Goal: Transaction & Acquisition: Book appointment/travel/reservation

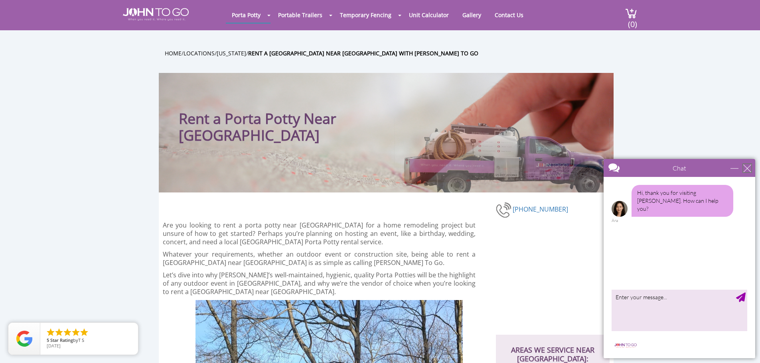
click at [751, 170] on div "close" at bounding box center [747, 168] width 8 height 8
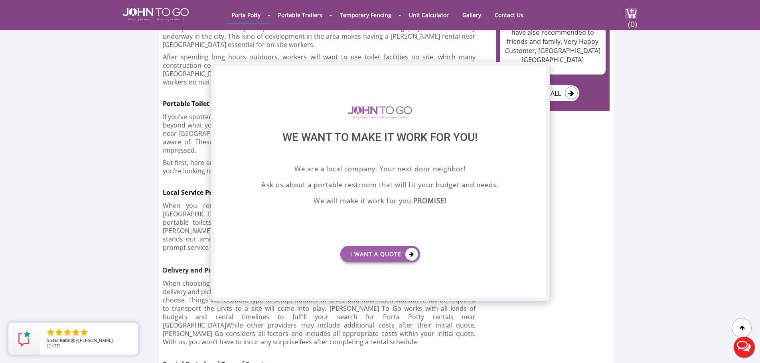
click at [537, 71] on div "X" at bounding box center [539, 73] width 12 height 14
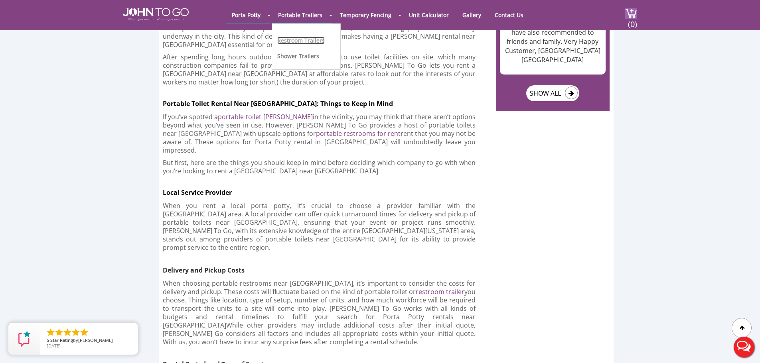
click at [310, 44] on link "Restroom Trailers" at bounding box center [300, 41] width 47 height 8
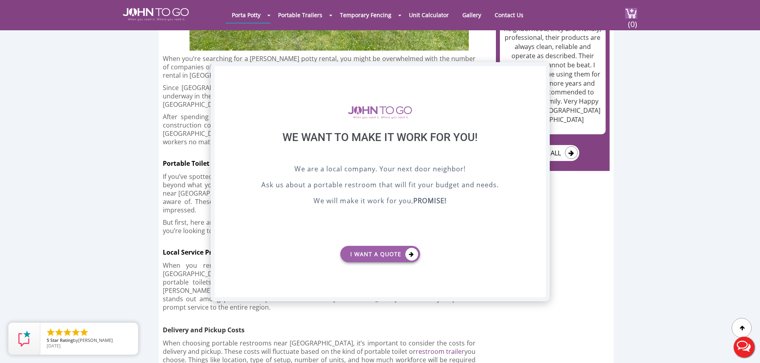
click at [536, 75] on div "X" at bounding box center [539, 73] width 12 height 14
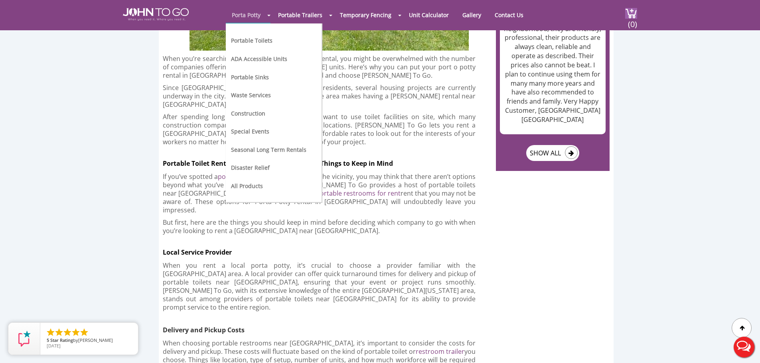
scroll to position [1157, 0]
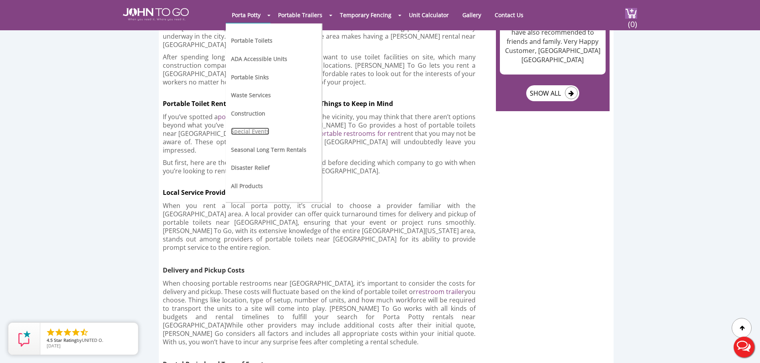
click at [253, 131] on link "Special Events" at bounding box center [250, 132] width 38 height 8
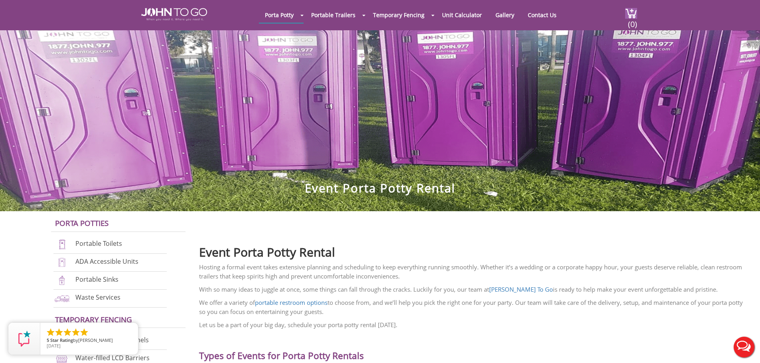
scroll to position [120, 0]
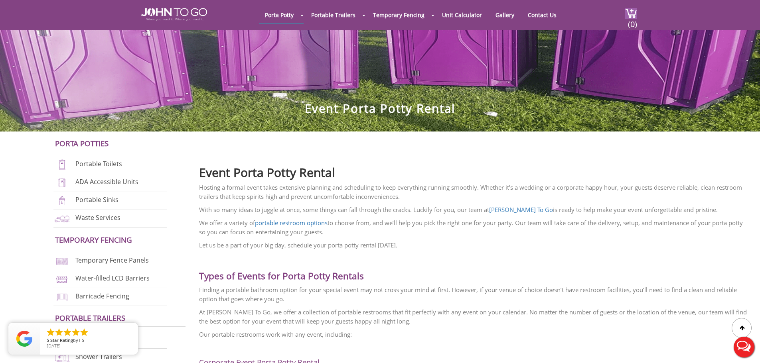
click at [525, 260] on h2 "Types of Events for Porta Potty Rentals" at bounding box center [473, 270] width 549 height 24
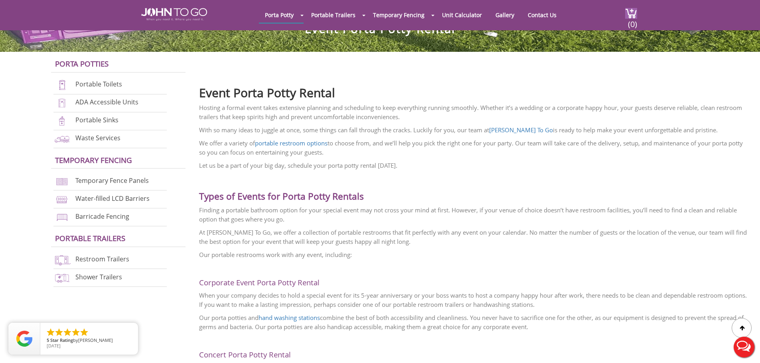
scroll to position [160, 0]
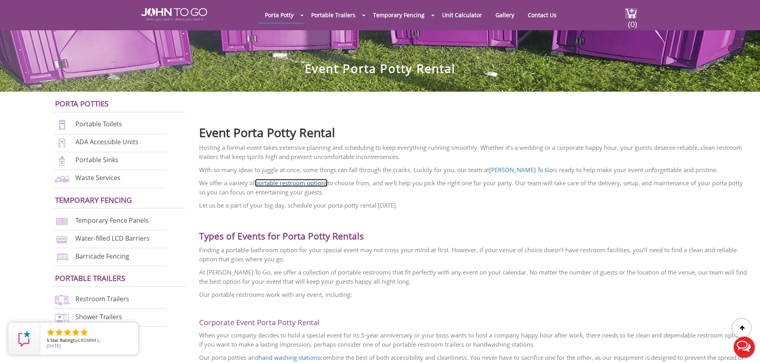
click at [286, 184] on link "portable restroom options" at bounding box center [291, 183] width 73 height 8
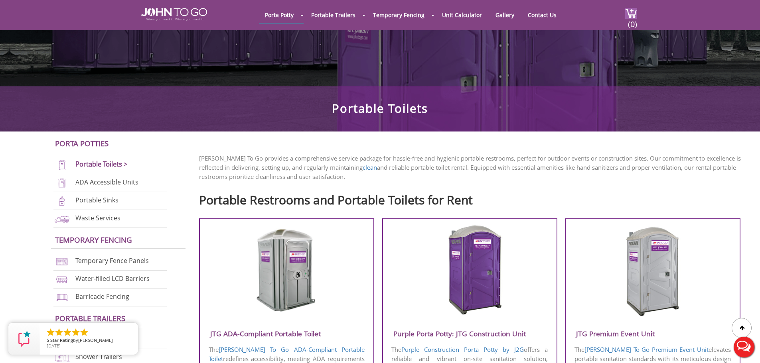
scroll to position [239, 0]
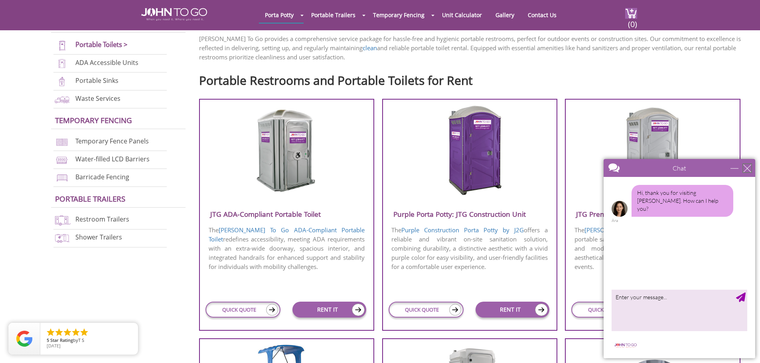
click at [745, 170] on div "close" at bounding box center [747, 168] width 8 height 8
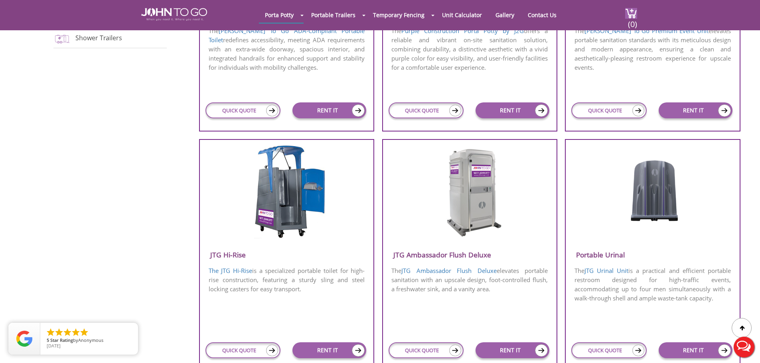
scroll to position [199, 0]
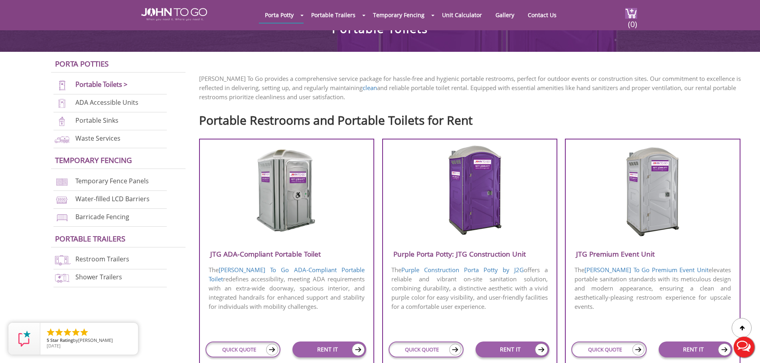
click at [310, 213] on img at bounding box center [287, 191] width 76 height 92
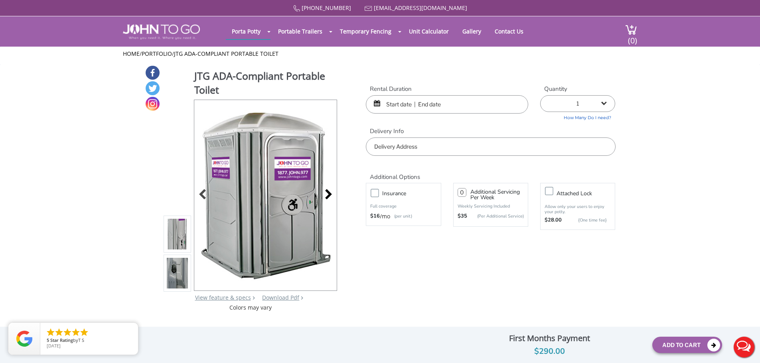
click at [327, 196] on div at bounding box center [326, 195] width 11 height 11
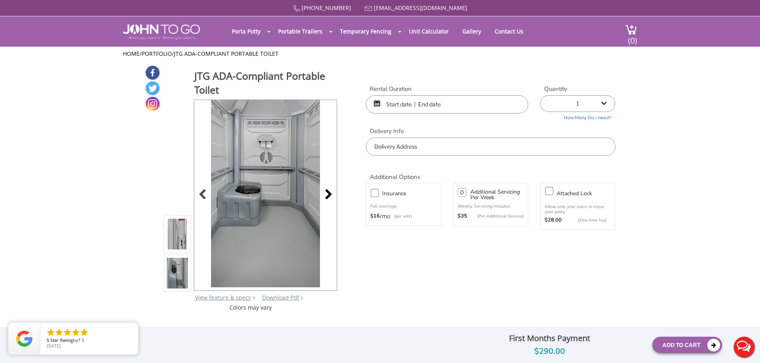
click at [327, 196] on div at bounding box center [326, 195] width 11 height 11
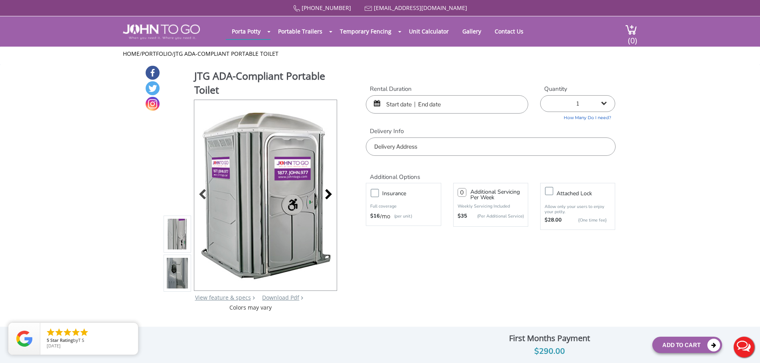
click at [327, 196] on div at bounding box center [326, 195] width 11 height 11
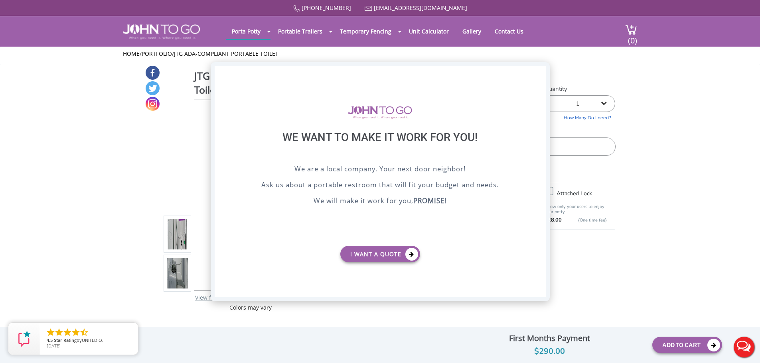
click at [537, 73] on div "X" at bounding box center [539, 73] width 12 height 14
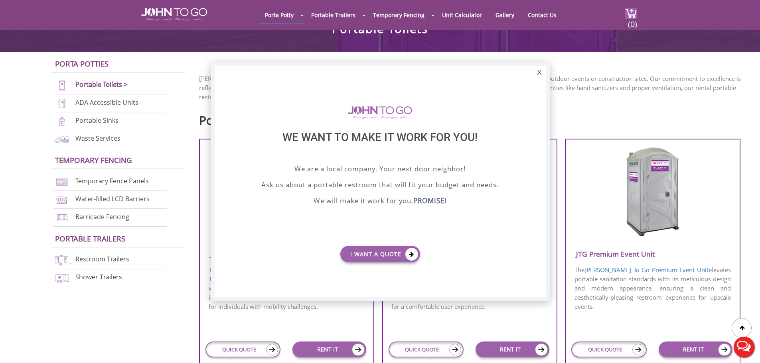
scroll to position [239, 0]
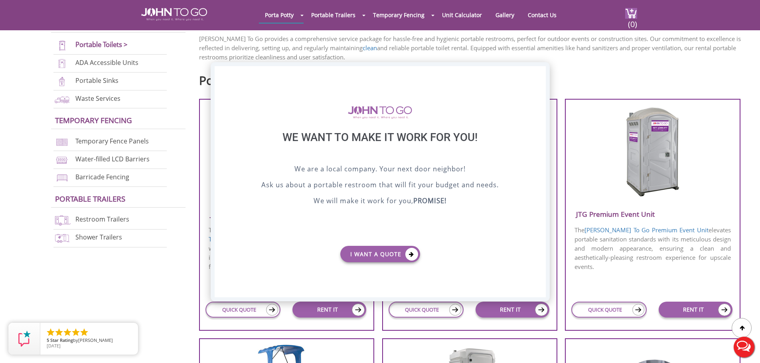
click at [538, 71] on div "X" at bounding box center [539, 73] width 12 height 14
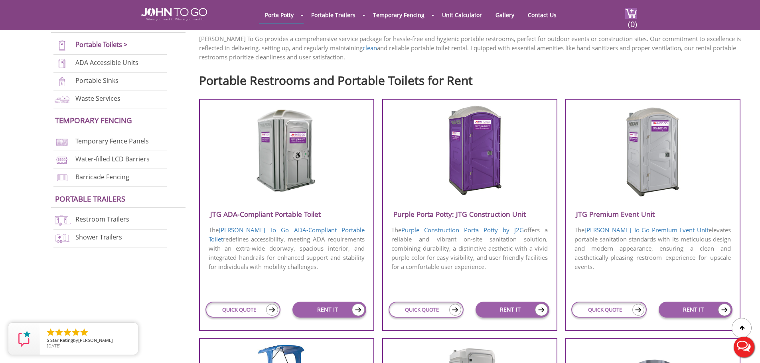
click at [665, 166] on img at bounding box center [652, 151] width 76 height 92
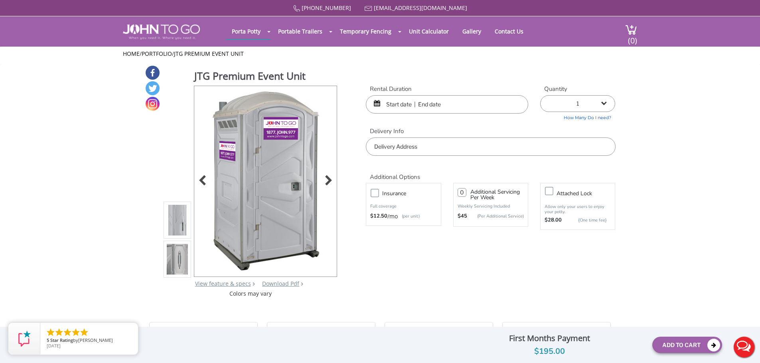
click at [333, 185] on div at bounding box center [265, 181] width 142 height 191
click at [329, 182] on div at bounding box center [326, 181] width 11 height 11
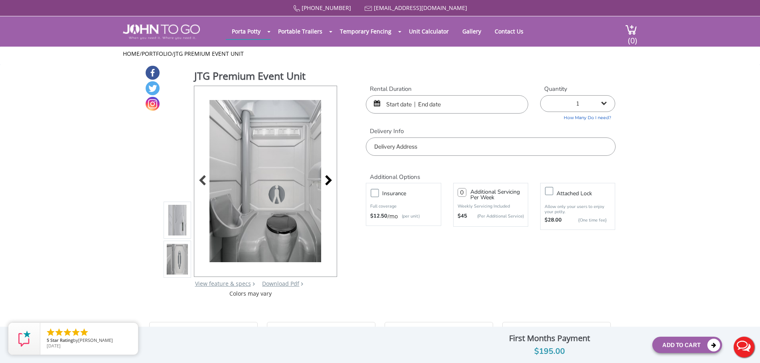
click at [329, 182] on div at bounding box center [326, 181] width 11 height 11
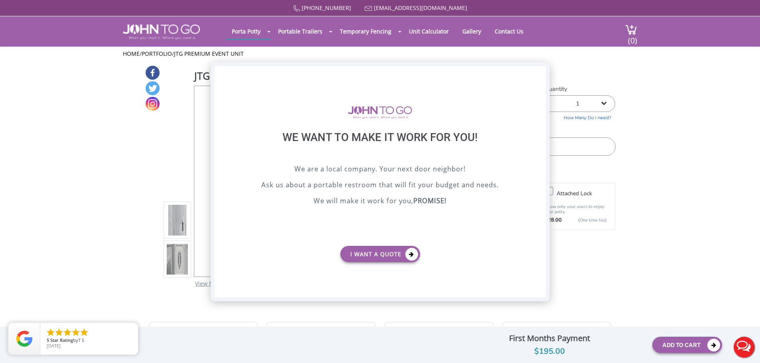
click at [539, 74] on div "X" at bounding box center [539, 73] width 12 height 14
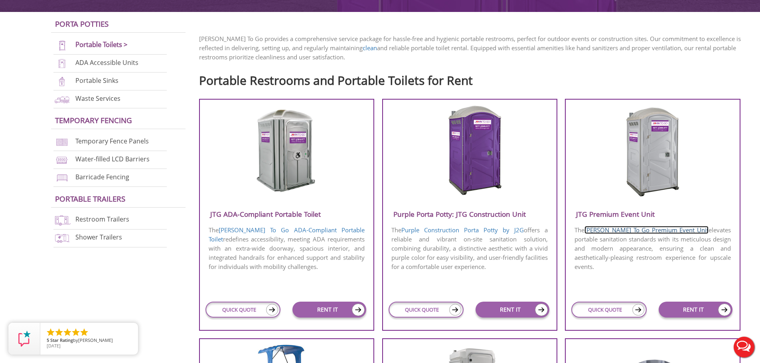
click at [628, 231] on link "[PERSON_NAME] To Go Premium Event Unit" at bounding box center [646, 230] width 124 height 8
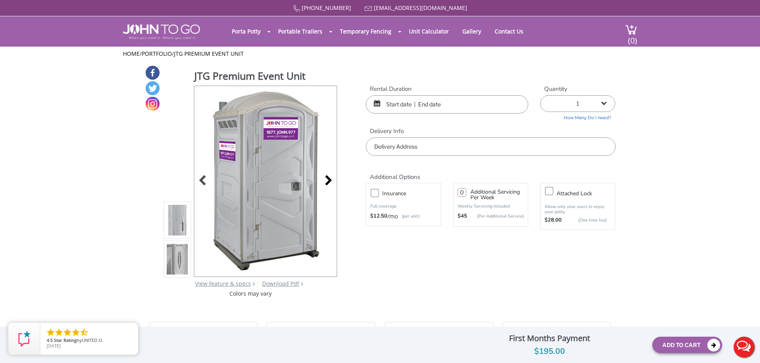
click at [325, 178] on div at bounding box center [326, 181] width 11 height 11
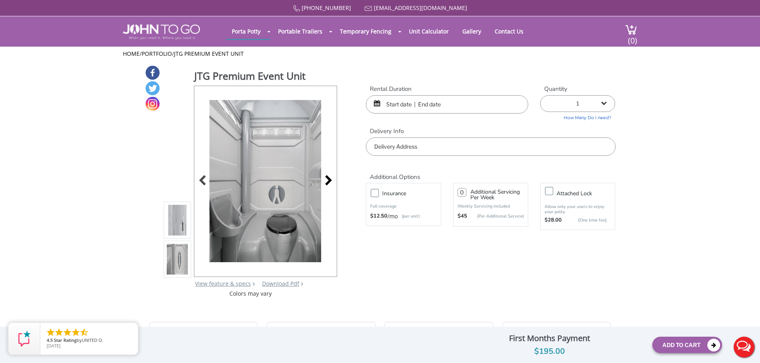
click at [325, 178] on div at bounding box center [265, 181] width 143 height 191
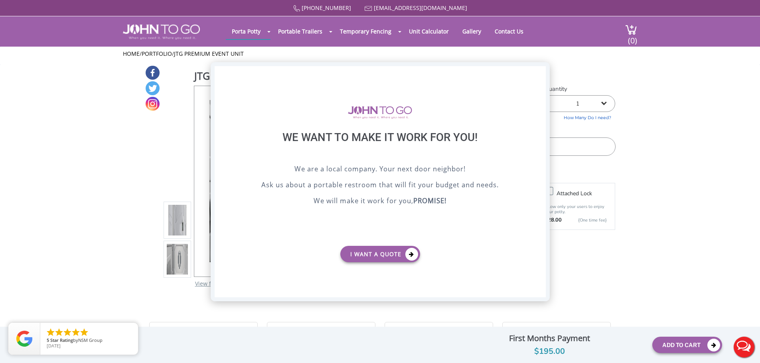
click at [542, 77] on div "X" at bounding box center [539, 73] width 12 height 14
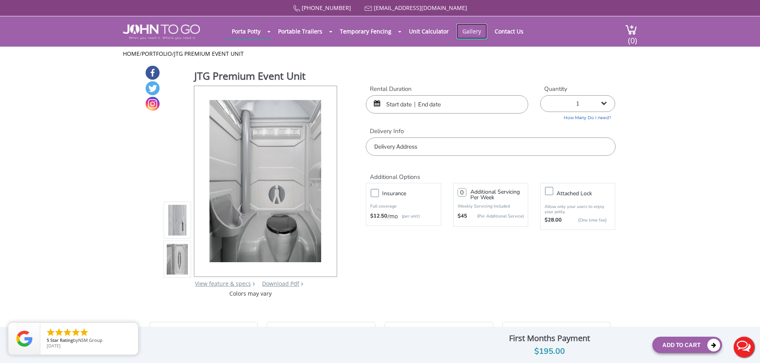
click at [469, 31] on link "Gallery" at bounding box center [471, 32] width 31 height 16
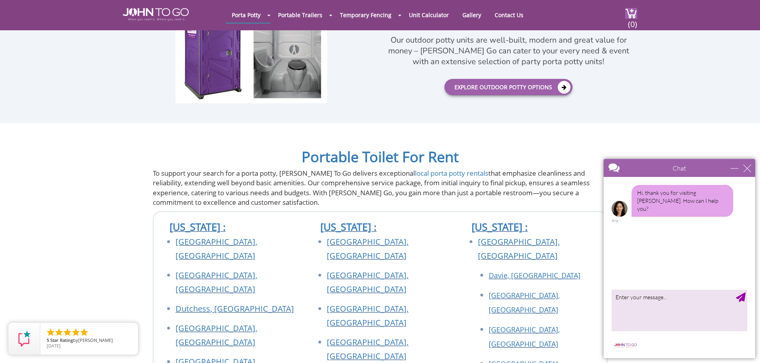
scroll to position [1715, 0]
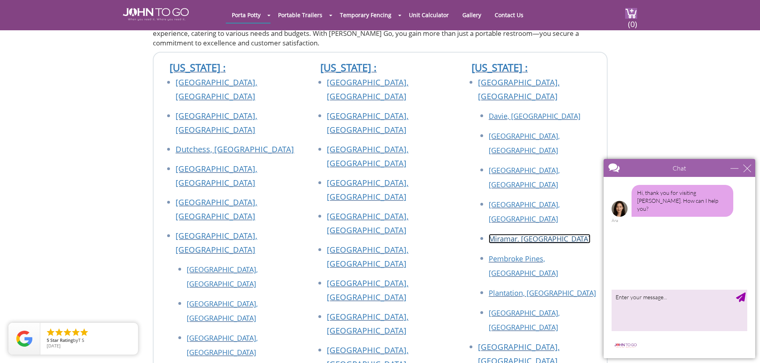
click at [501, 234] on link "Miramar, [GEOGRAPHIC_DATA]" at bounding box center [540, 239] width 102 height 10
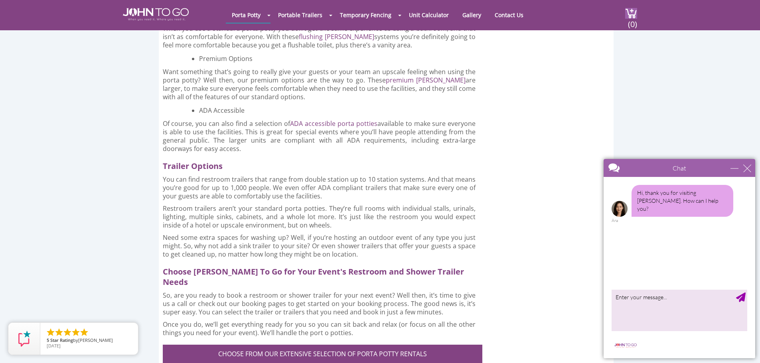
scroll to position [2154, 0]
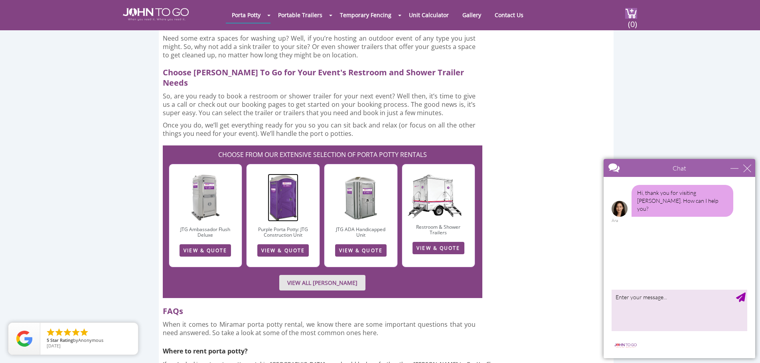
click at [280, 174] on img at bounding box center [283, 198] width 30 height 48
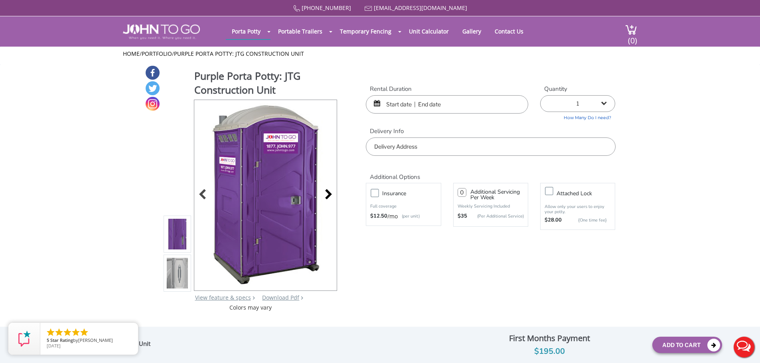
click at [324, 201] on div at bounding box center [326, 195] width 11 height 11
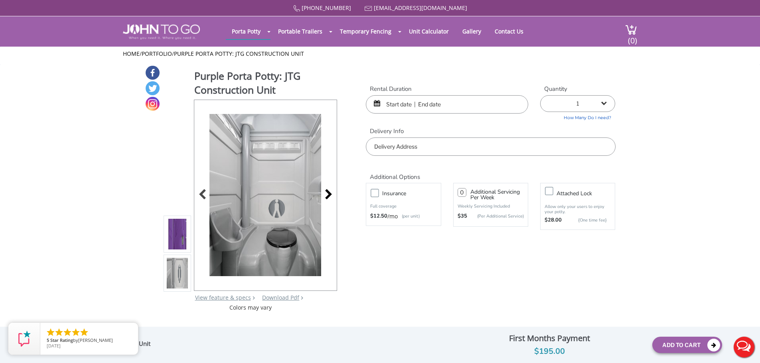
click at [324, 201] on div at bounding box center [326, 195] width 11 height 11
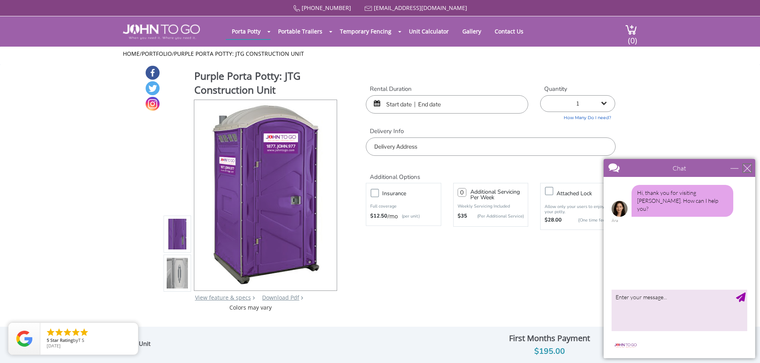
click at [747, 165] on div "close" at bounding box center [747, 168] width 8 height 8
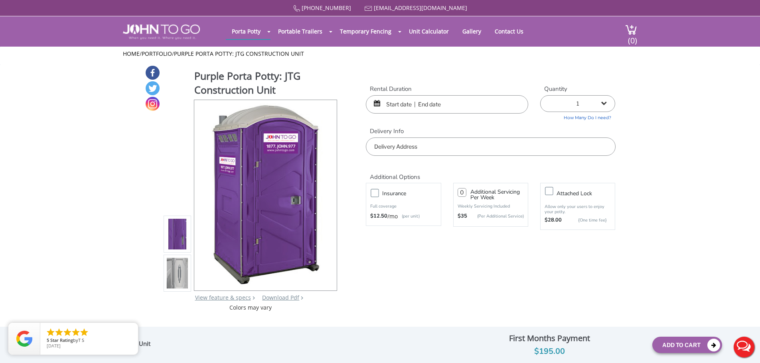
click at [405, 109] on input "text" at bounding box center [447, 104] width 162 height 18
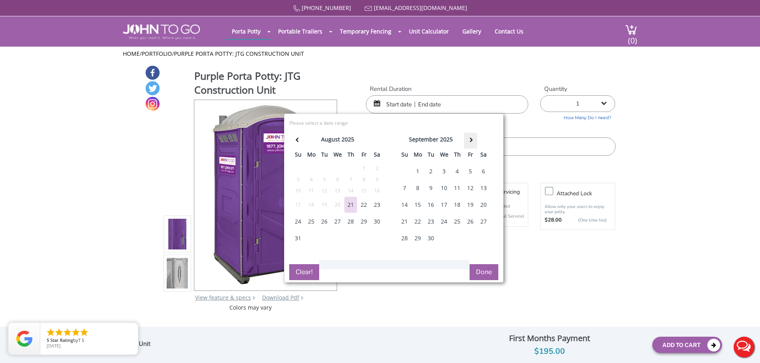
click at [470, 138] on span at bounding box center [470, 140] width 4 height 4
click at [482, 168] on div "4" at bounding box center [483, 172] width 13 height 16
click at [404, 186] on div "5" at bounding box center [404, 188] width 13 height 16
type input "[DATE] to [DATE]"
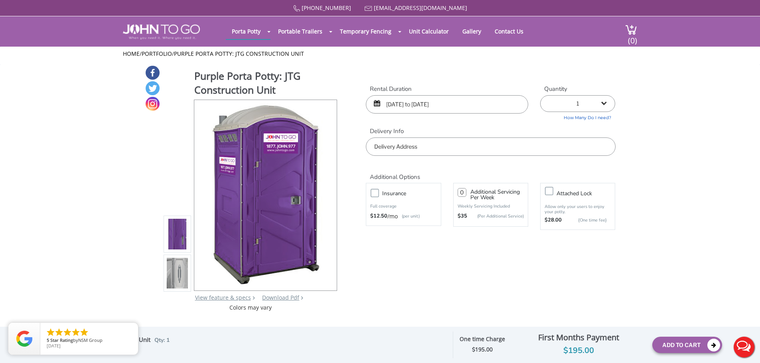
click at [462, 155] on input "text" at bounding box center [490, 147] width 249 height 18
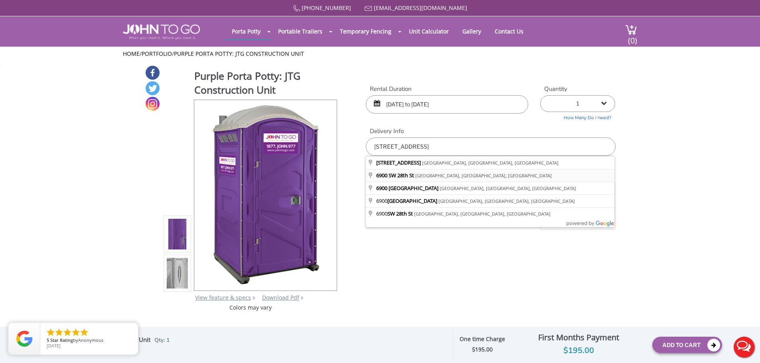
type input "6900 SW 28th St, Miramar, FL, USA"
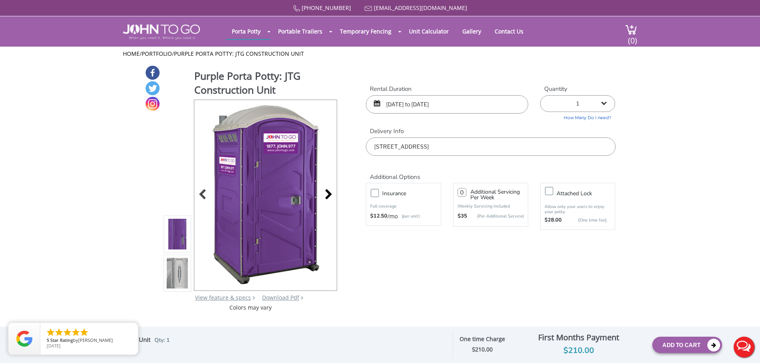
click at [331, 196] on div at bounding box center [326, 195] width 11 height 11
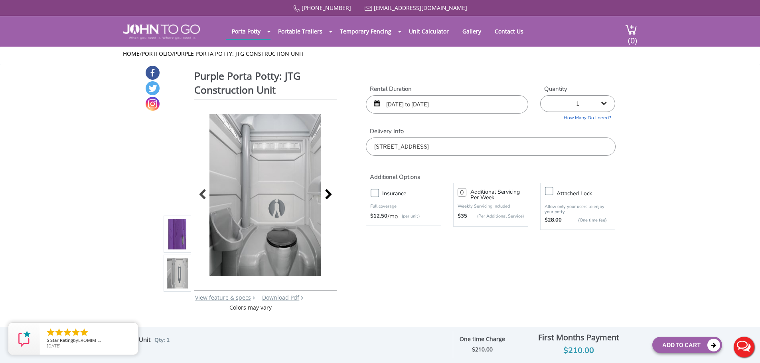
click at [331, 196] on div at bounding box center [326, 195] width 11 height 11
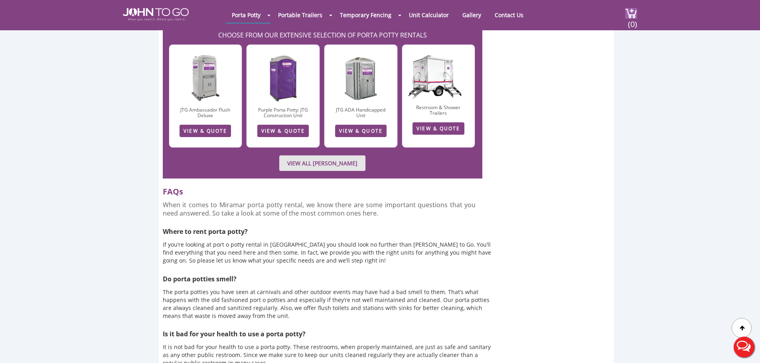
scroll to position [2154, 0]
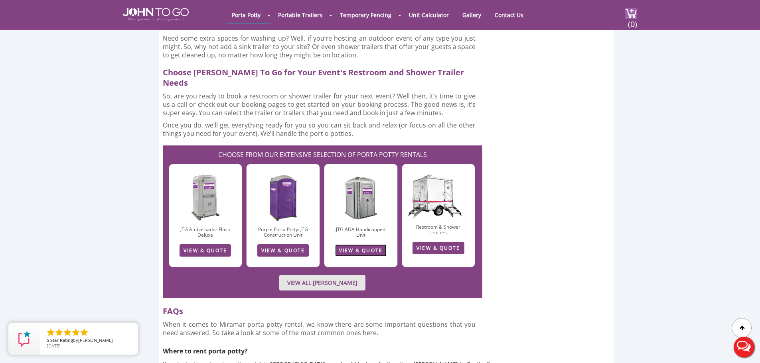
click at [355, 245] on link "VIEW & QUOTE" at bounding box center [360, 251] width 51 height 12
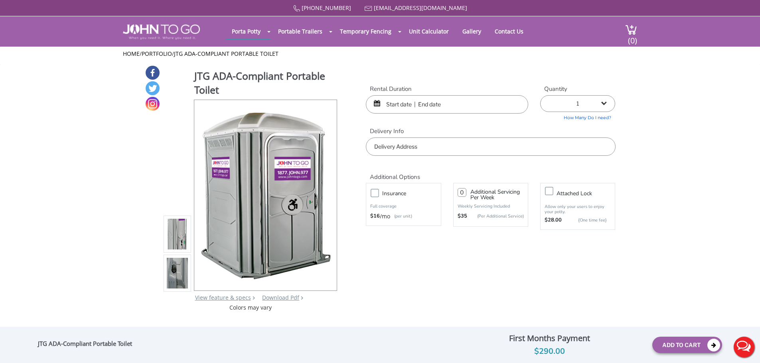
click at [443, 105] on input "text" at bounding box center [447, 104] width 162 height 18
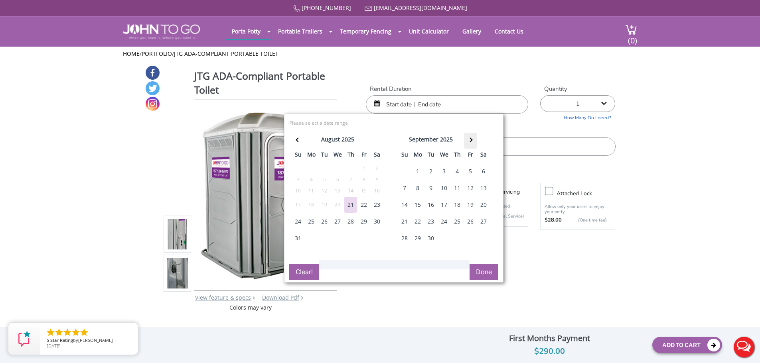
click at [475, 138] on th at bounding box center [470, 141] width 13 height 16
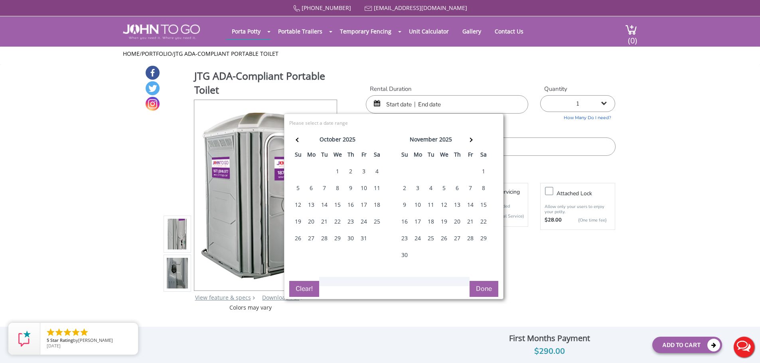
click at [377, 173] on div "4" at bounding box center [377, 172] width 13 height 16
click at [292, 189] on div "5" at bounding box center [298, 188] width 13 height 16
type input "10/04/2025 to 10/05/2025"
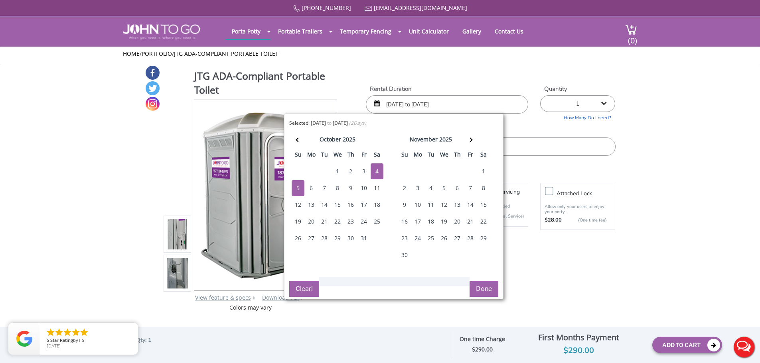
click at [480, 294] on button "Done" at bounding box center [484, 289] width 29 height 16
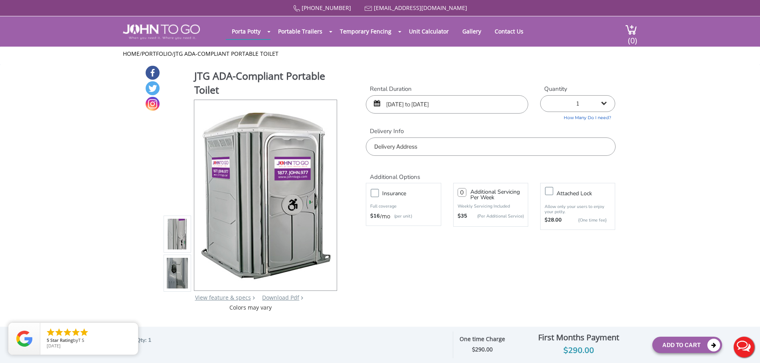
click at [528, 143] on input "text" at bounding box center [490, 147] width 249 height 18
click at [474, 142] on input "text" at bounding box center [490, 147] width 249 height 18
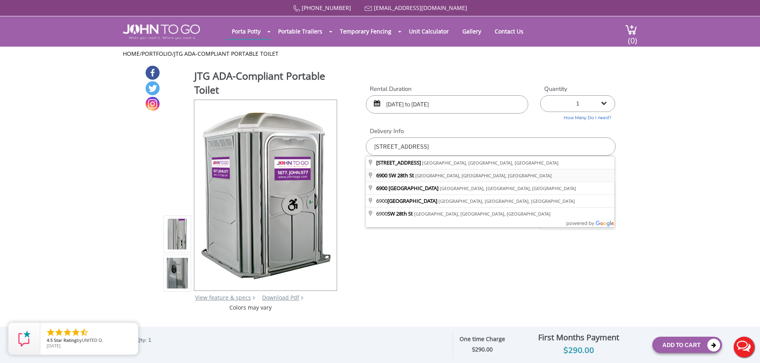
type input "6900 SW 28th St, Miramar, FL, USA"
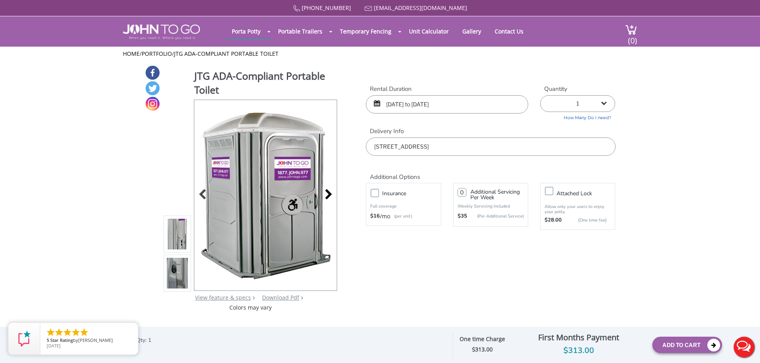
click at [331, 194] on div at bounding box center [326, 195] width 11 height 11
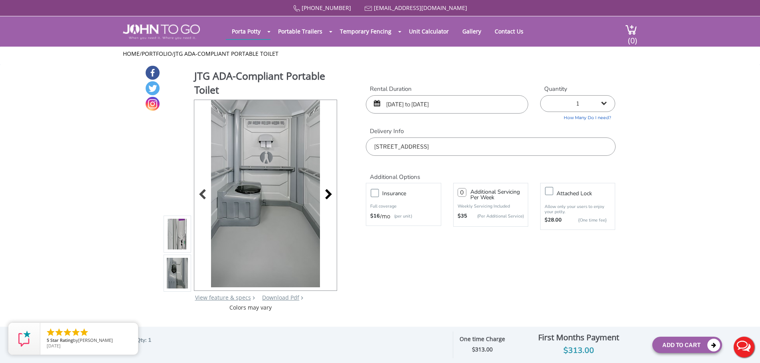
click at [331, 194] on div at bounding box center [326, 195] width 11 height 11
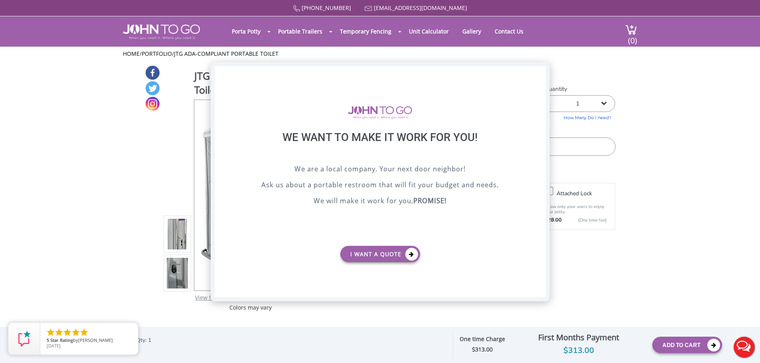
click at [539, 73] on div "X" at bounding box center [539, 73] width 12 height 14
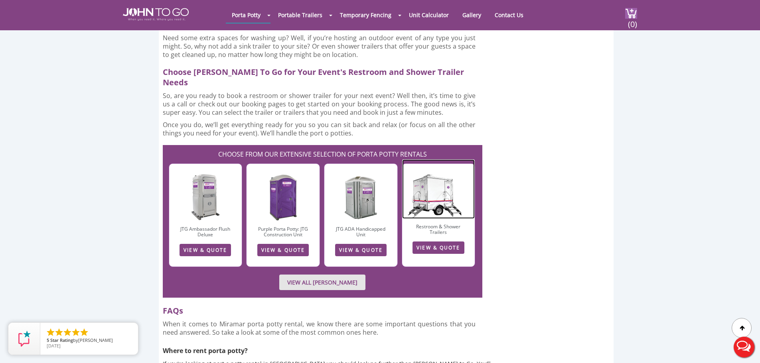
click at [449, 160] on img at bounding box center [438, 189] width 73 height 59
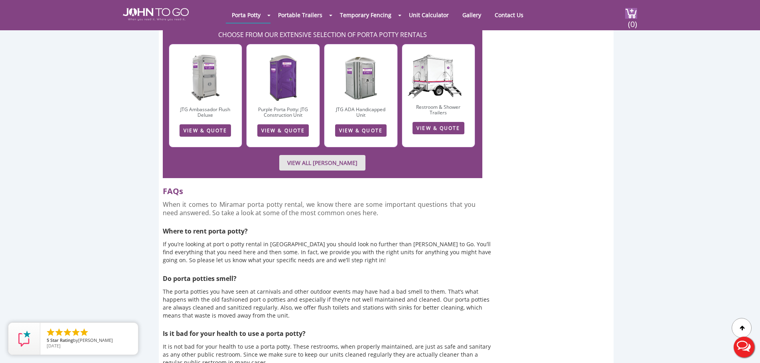
scroll to position [2194, 0]
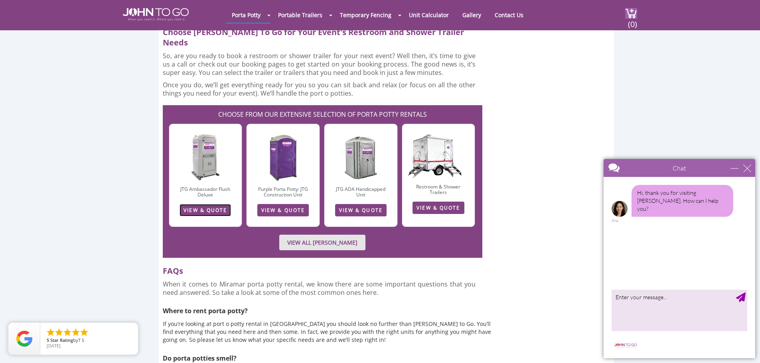
click at [217, 204] on link "VIEW & QUOTE" at bounding box center [205, 210] width 51 height 12
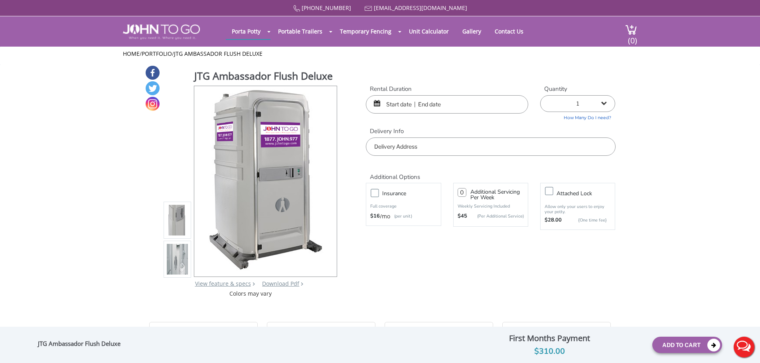
click at [421, 99] on input "text" at bounding box center [447, 104] width 162 height 18
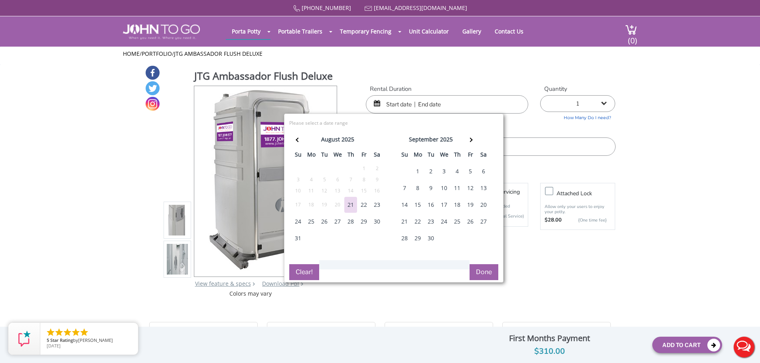
click at [410, 103] on input "text" at bounding box center [447, 104] width 162 height 18
click at [465, 139] on th at bounding box center [470, 141] width 13 height 16
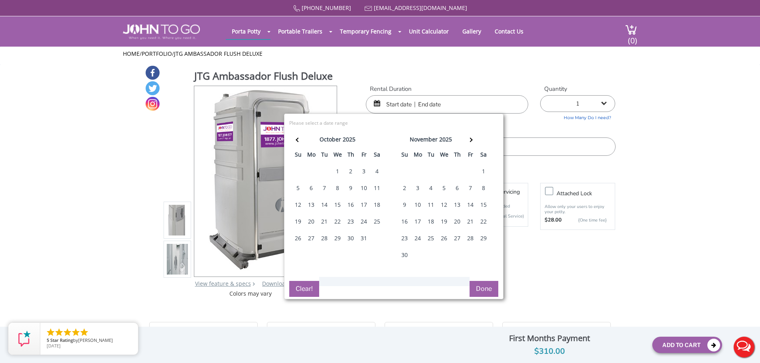
click at [378, 171] on div "4" at bounding box center [377, 172] width 13 height 16
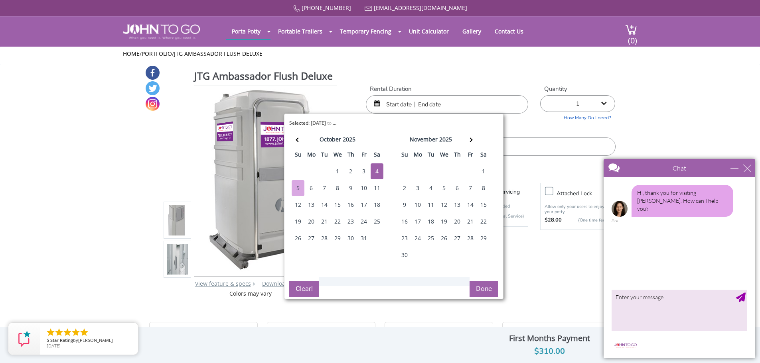
click at [296, 189] on div "5" at bounding box center [298, 188] width 13 height 16
type input "10/04/2025 to 10/05/2025"
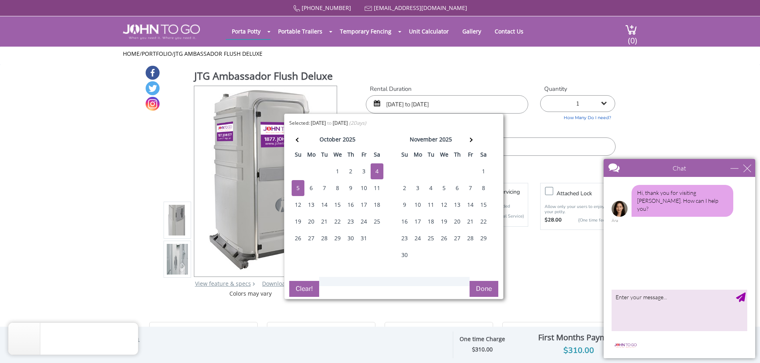
drag, startPoint x: 500, startPoint y: 291, endPoint x: 495, endPoint y: 291, distance: 4.8
click at [498, 291] on div "Selected: 10/04/2025 to 10/05/2025 ( 2 Days) error Please select a date range C…" at bounding box center [393, 207] width 219 height 186
click at [495, 291] on button "Done" at bounding box center [484, 289] width 29 height 16
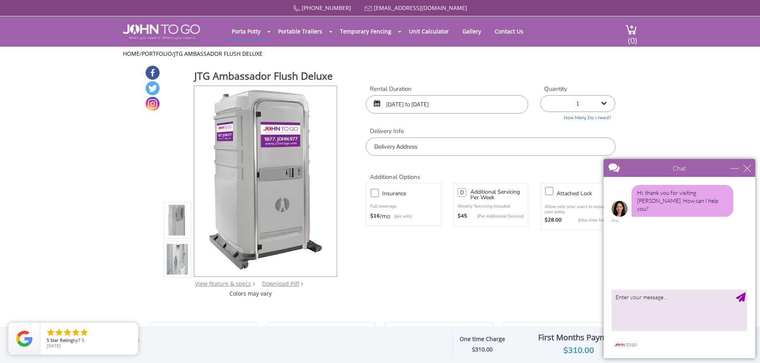
click at [444, 160] on div "Additional Options" at bounding box center [490, 168] width 261 height 25
click at [444, 150] on input "text" at bounding box center [490, 147] width 249 height 18
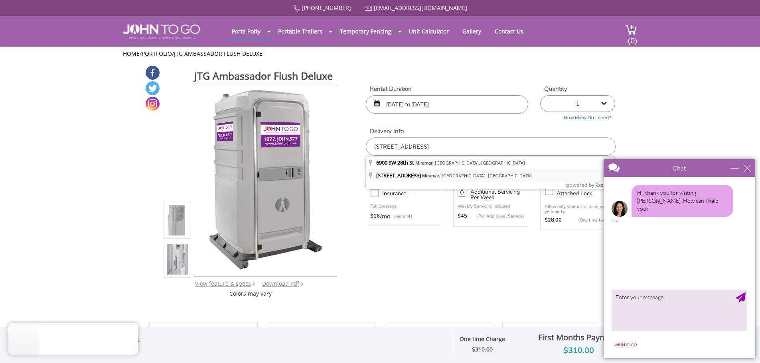
type input "6900 Southwest 28th Court, Miramar, FL, USA"
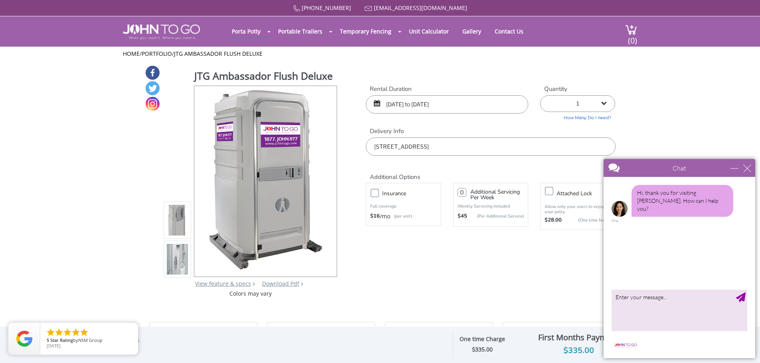
click at [748, 173] on div "Chat" at bounding box center [680, 168] width 152 height 18
click at [747, 166] on div "close" at bounding box center [747, 168] width 8 height 8
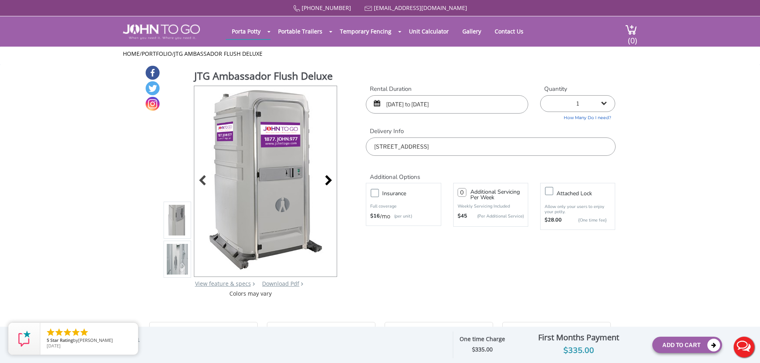
click at [331, 179] on div at bounding box center [326, 181] width 11 height 11
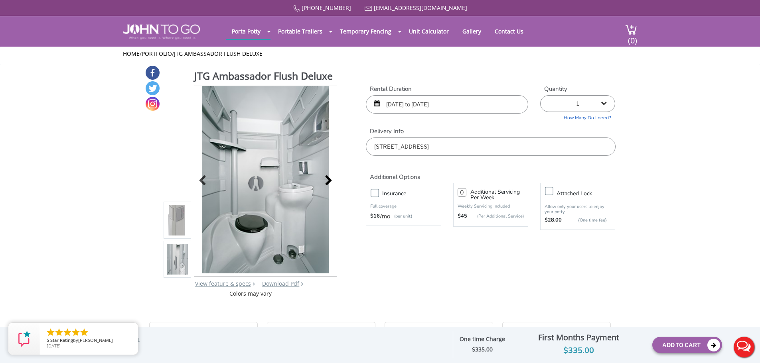
click at [324, 184] on div at bounding box center [326, 181] width 11 height 11
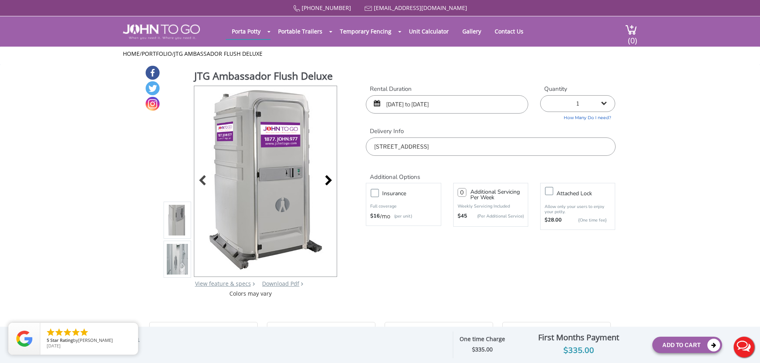
click at [324, 184] on div at bounding box center [326, 181] width 11 height 11
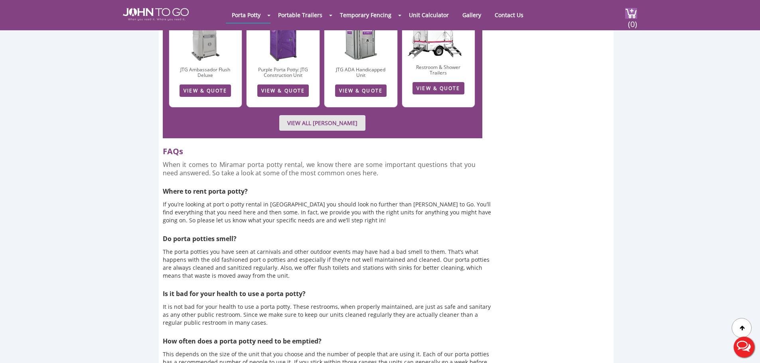
scroll to position [2194, 0]
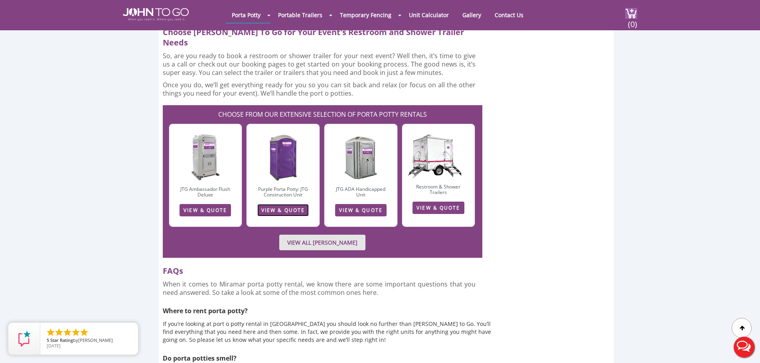
click at [281, 204] on link "VIEW & QUOTE" at bounding box center [282, 210] width 51 height 12
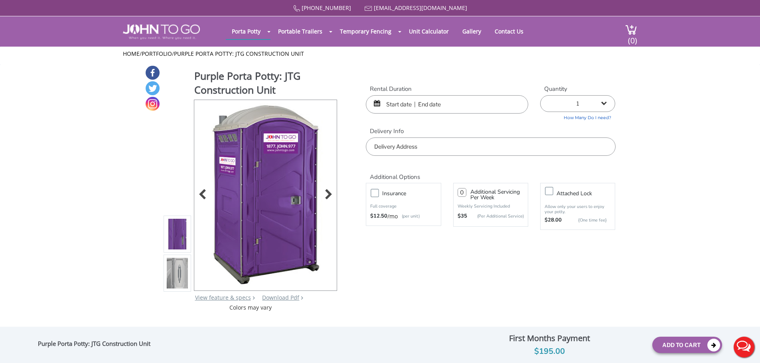
click at [327, 188] on div at bounding box center [265, 195] width 142 height 191
click at [326, 190] on div at bounding box center [326, 195] width 11 height 11
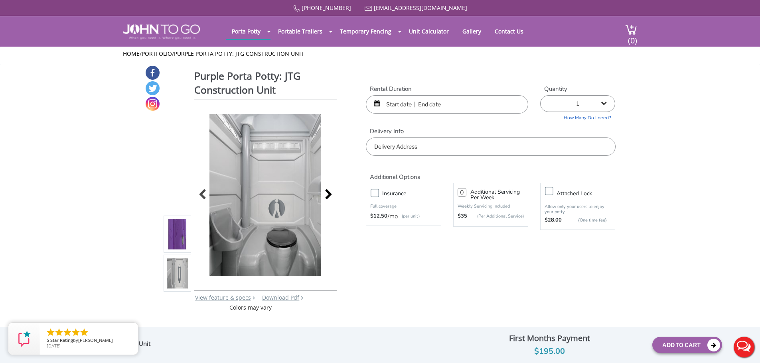
click at [326, 190] on div at bounding box center [326, 195] width 11 height 11
